Goal: Communication & Community: Connect with others

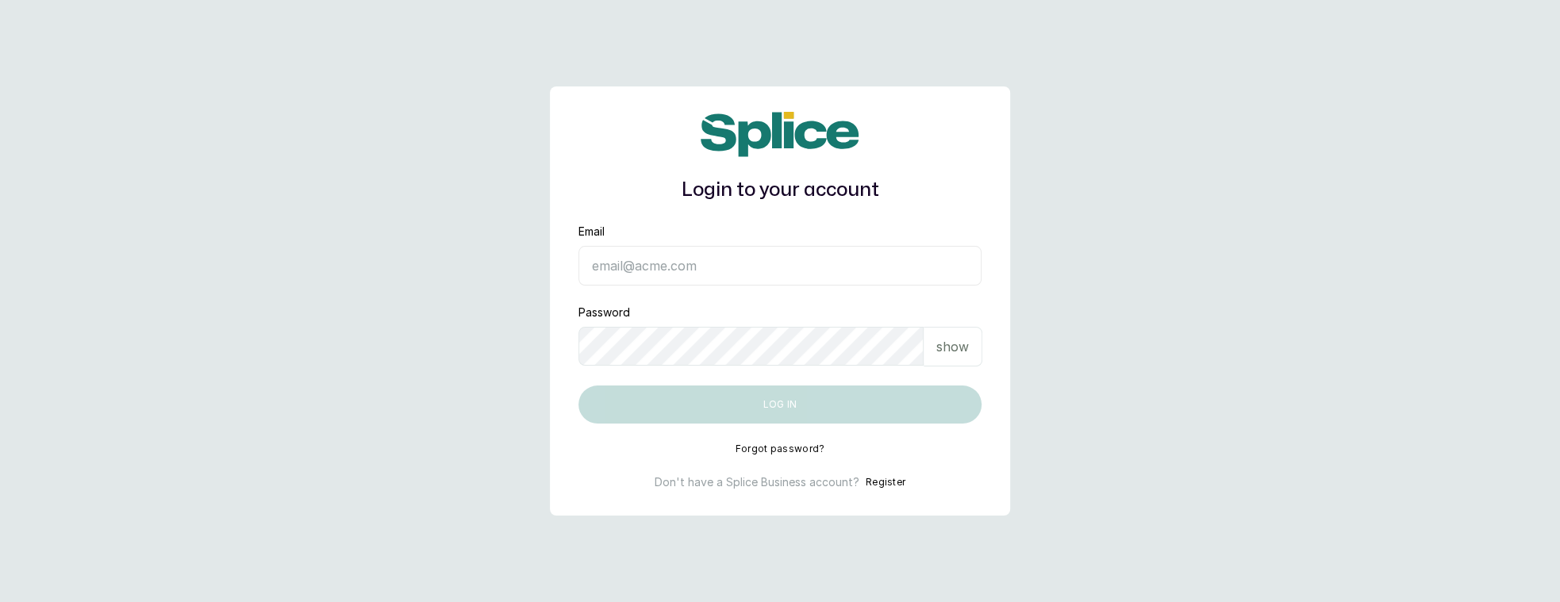
click at [639, 257] on input "Email" at bounding box center [780, 266] width 403 height 40
type input "layo@withsplice.com"
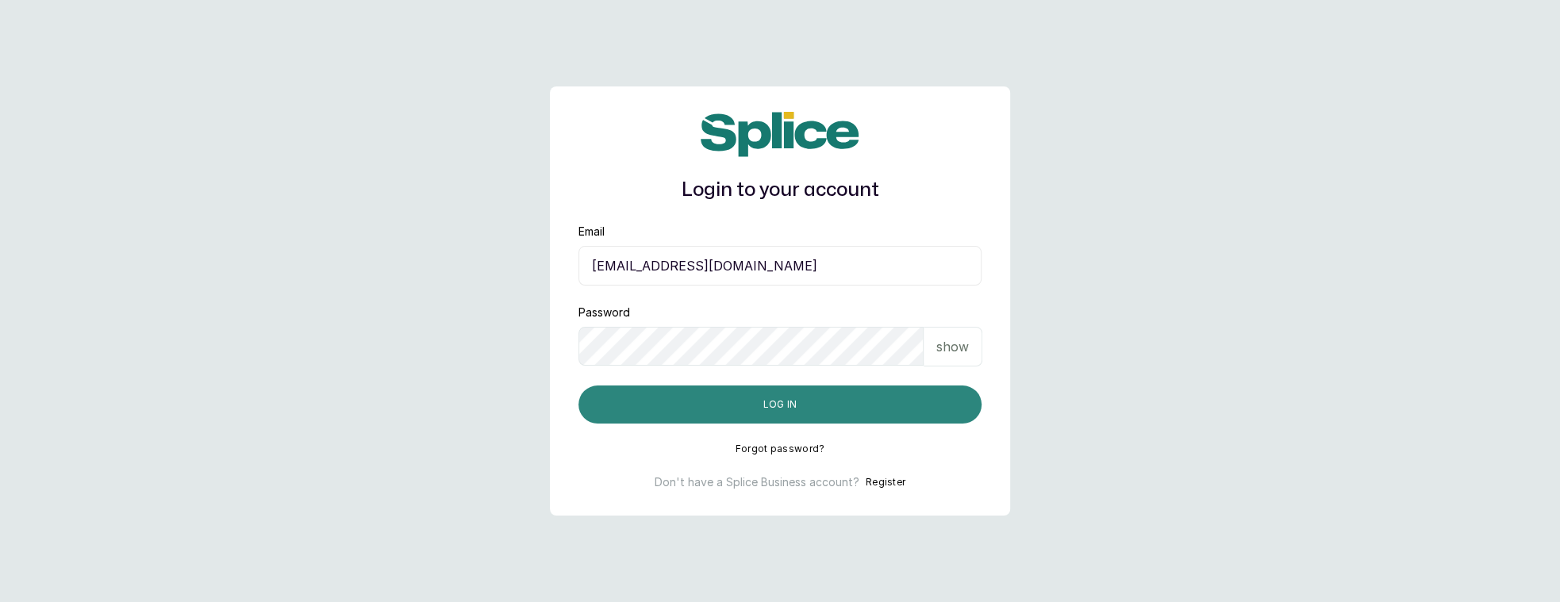
click at [728, 392] on button "Log in" at bounding box center [780, 405] width 403 height 38
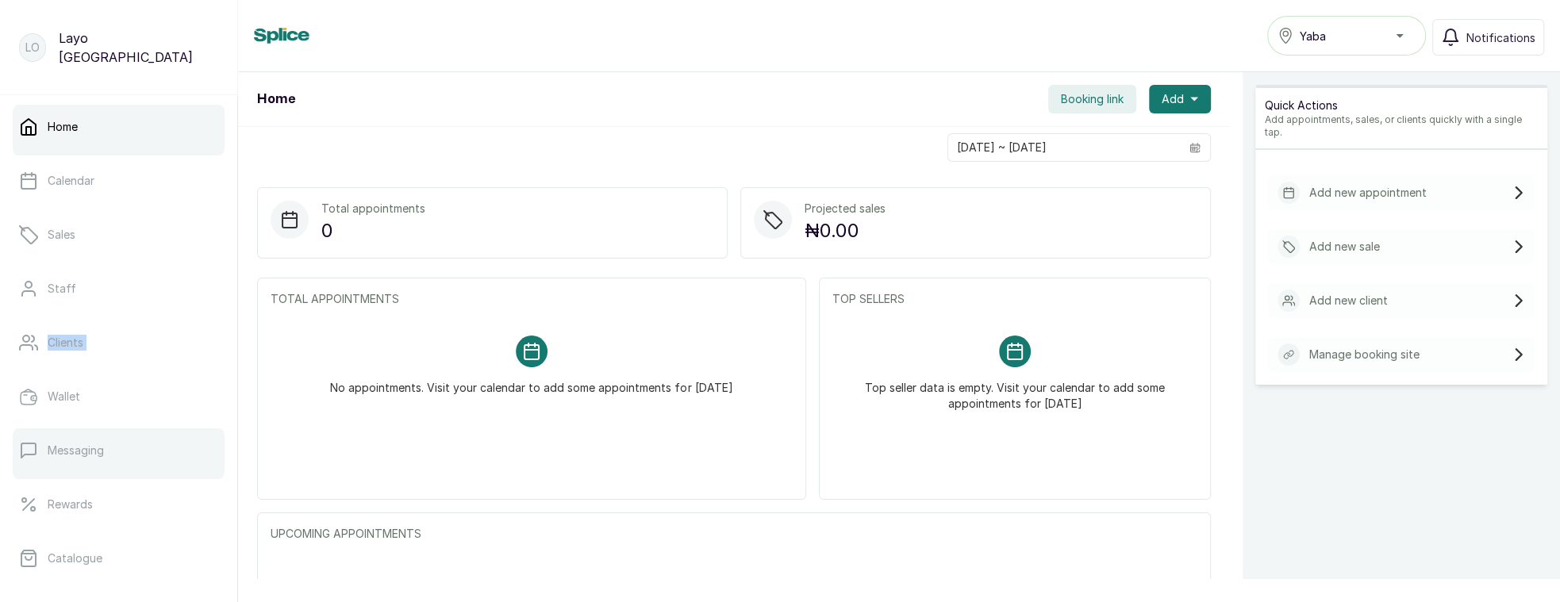
click at [94, 457] on p "Messaging" at bounding box center [76, 451] width 56 height 16
